Goal: Task Accomplishment & Management: Manage account settings

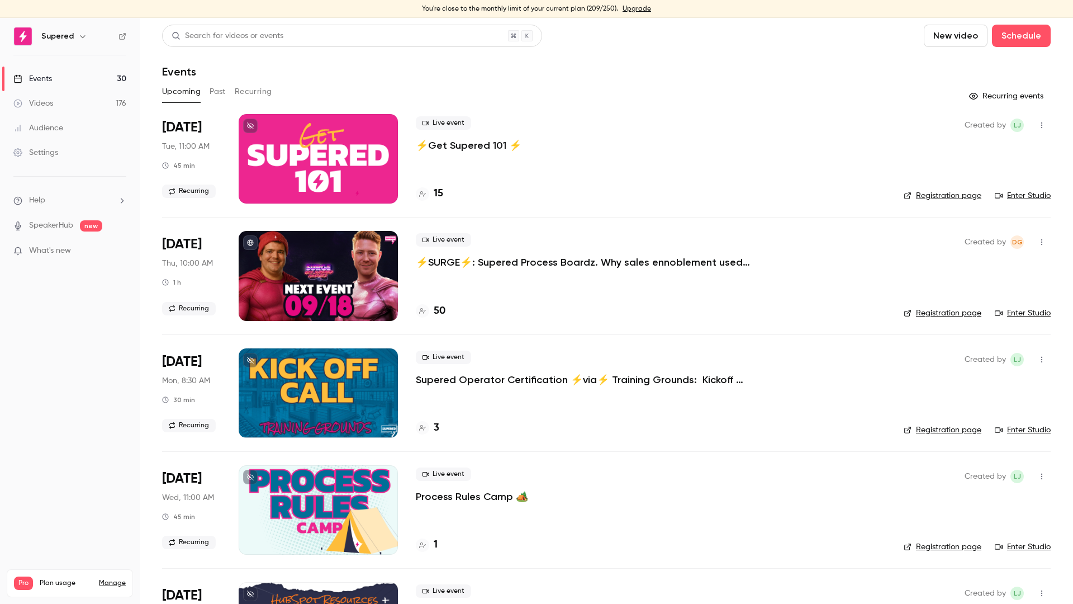
click at [524, 262] on p "⚡️SURGE⚡️: Supered Process Boardz. Why sales ennoblement used to feel hard" at bounding box center [583, 261] width 335 height 13
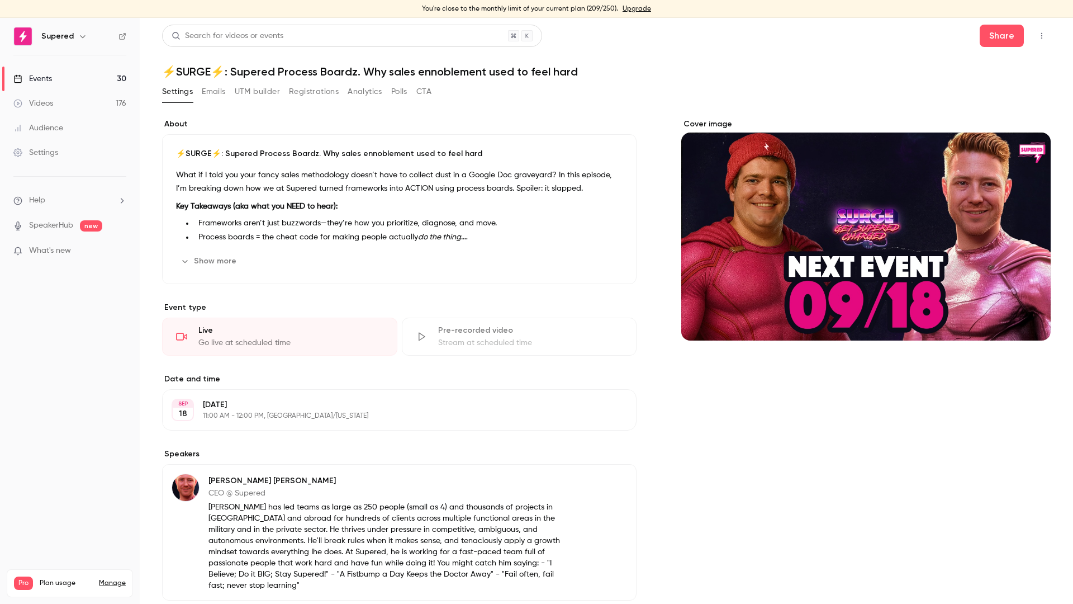
click at [453, 68] on h1 "⚡️SURGE⚡️: Supered Process Boardz. Why sales ennoblement used to feel hard" at bounding box center [606, 71] width 889 height 13
click at [1006, 39] on button "Share" at bounding box center [1002, 36] width 44 height 22
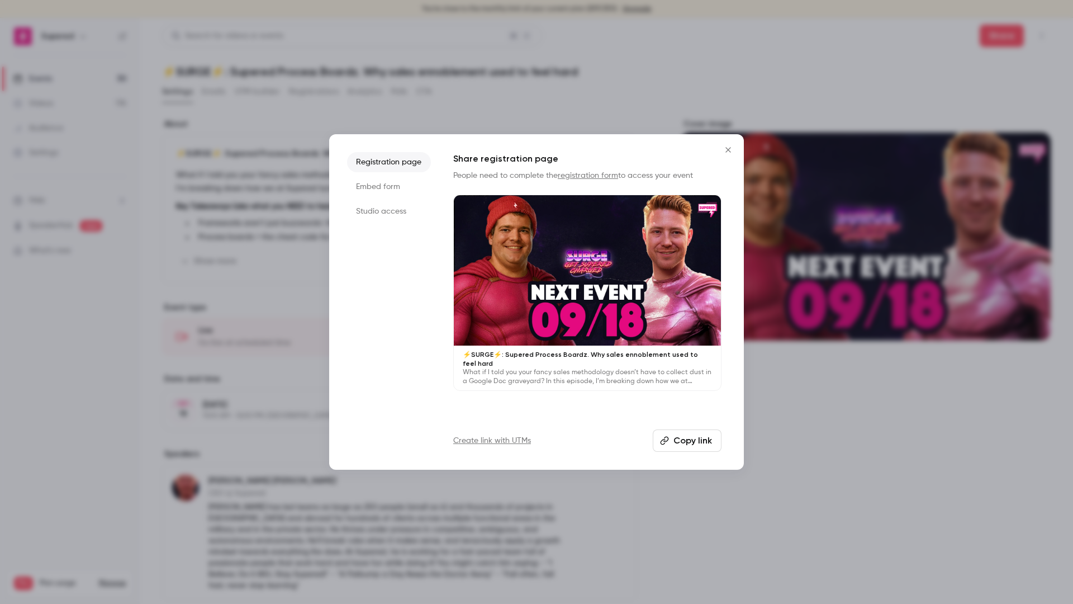
click at [688, 434] on button "Copy link" at bounding box center [687, 440] width 69 height 22
click at [474, 63] on div at bounding box center [536, 302] width 1073 height 604
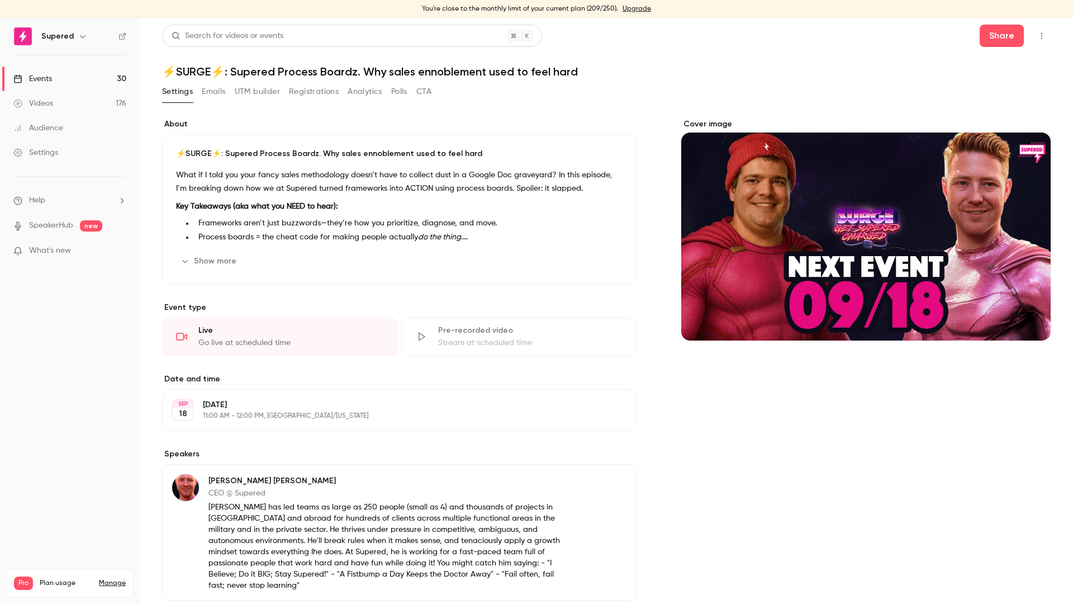
click at [459, 72] on h1 "⚡️SURGE⚡️: Supered Process Boardz. Why sales ennoblement used to feel hard" at bounding box center [606, 71] width 889 height 13
click at [281, 153] on p "⚡️SURGE⚡️: Supered Process Boardz. Why sales ennoblement used to feel hard" at bounding box center [399, 153] width 447 height 11
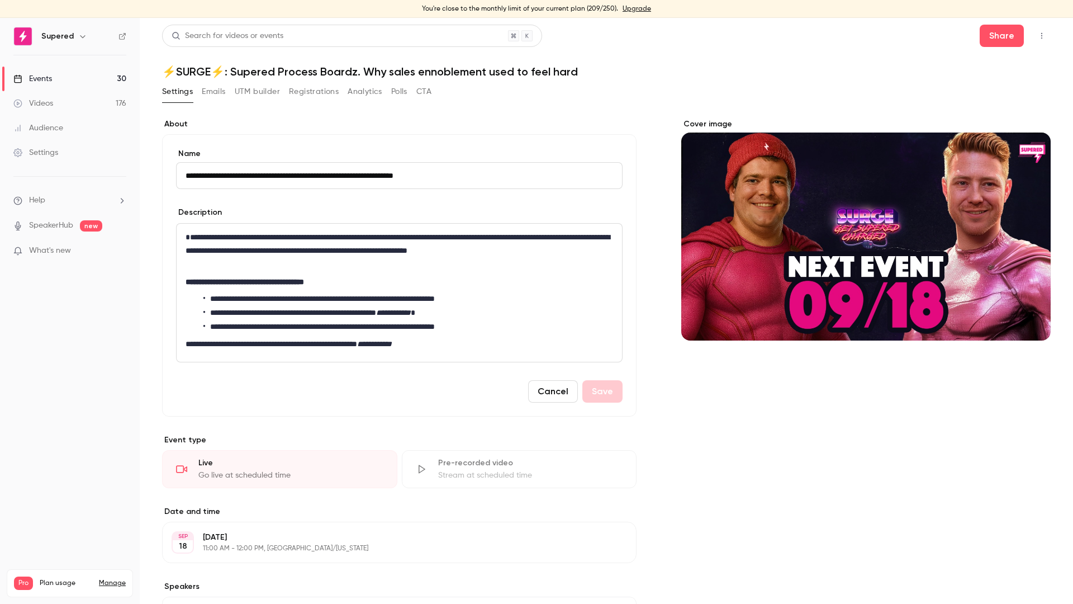
drag, startPoint x: 374, startPoint y: 176, endPoint x: 380, endPoint y: 176, distance: 6.2
click at [380, 176] on input "**********" at bounding box center [399, 175] width 447 height 27
type input "**********"
click at [602, 397] on button "Save" at bounding box center [602, 391] width 40 height 22
